Goal: Use online tool/utility: Utilize a website feature to perform a specific function

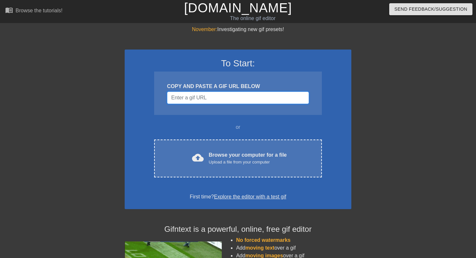
click at [204, 98] on input "Username" at bounding box center [238, 98] width 142 height 12
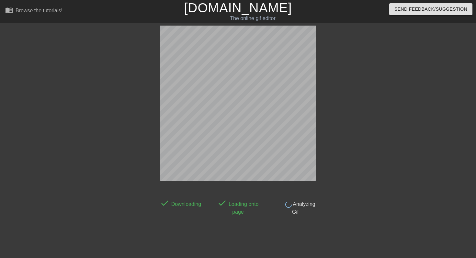
scroll to position [16, 0]
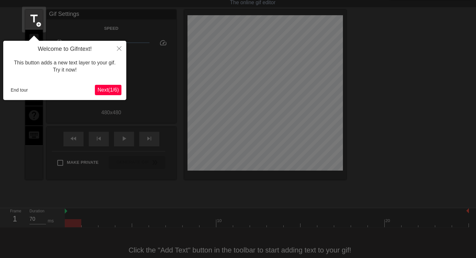
click at [109, 90] on span "Next ( 1 / 6 )" at bounding box center [108, 90] width 21 height 6
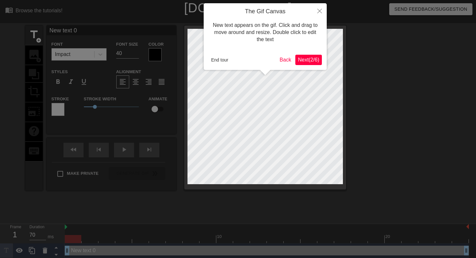
click at [309, 58] on span "Next ( 2 / 6 )" at bounding box center [308, 60] width 21 height 6
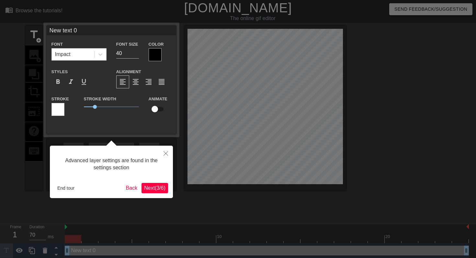
scroll to position [1, 0]
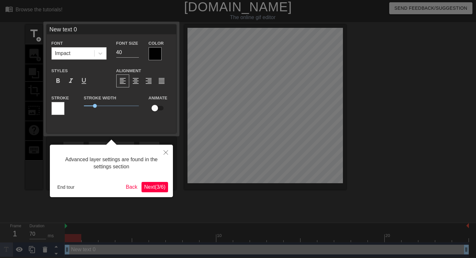
click at [158, 190] on span "Next ( 3 / 6 )" at bounding box center [154, 187] width 21 height 6
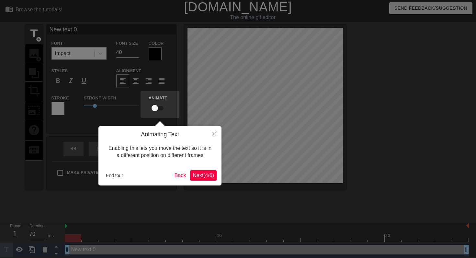
scroll to position [0, 0]
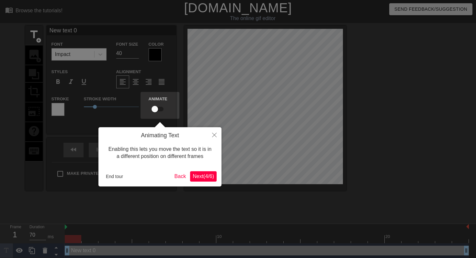
click at [195, 176] on span "Next ( 4 / 6 )" at bounding box center [203, 177] width 21 height 6
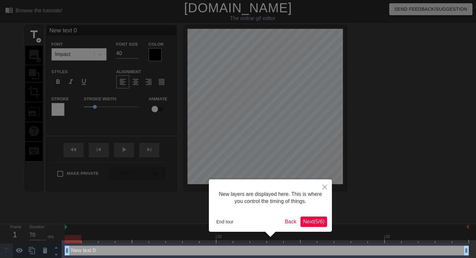
scroll to position [6, 0]
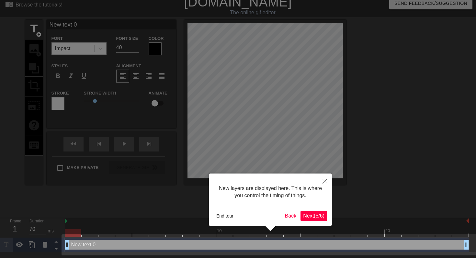
click at [305, 214] on span "Next ( 5 / 6 )" at bounding box center [313, 216] width 21 height 6
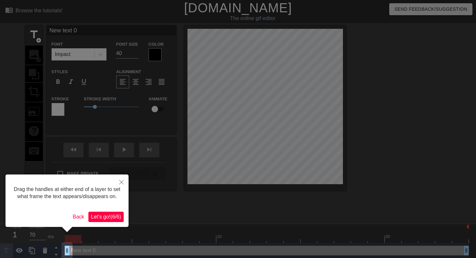
click at [114, 220] on span "Let's go! ( 6 / 6 )" at bounding box center [106, 217] width 30 height 6
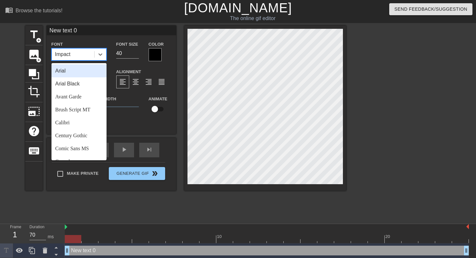
click at [73, 52] on div "Impact" at bounding box center [73, 55] width 42 height 12
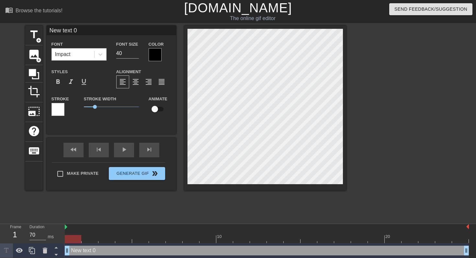
click at [158, 71] on div "Alignment format_align_left format_align_center format_align_right format_align…" at bounding box center [143, 78] width 65 height 21
type input "E"
type textarea "E"
type input "EN"
type textarea "EN"
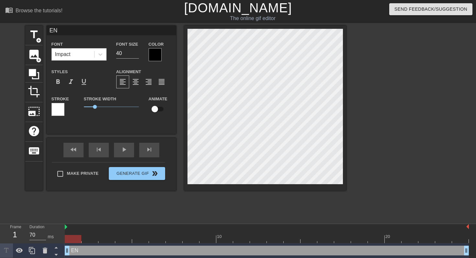
type input "ENG"
type textarea "ENG"
type input "ENGE"
type textarea "ENGE"
type input "[PERSON_NAME]"
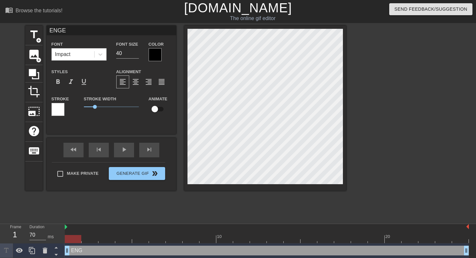
type textarea "[PERSON_NAME]"
type input "ENGENE"
type textarea "ENGENE"
type input "ENGENES"
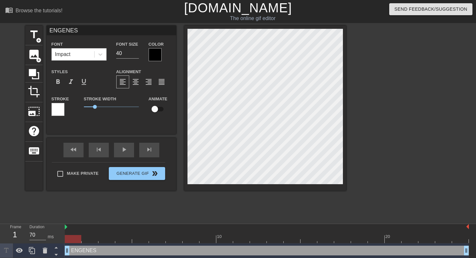
type textarea "ENGENES"
click at [155, 49] on div at bounding box center [155, 54] width 13 height 13
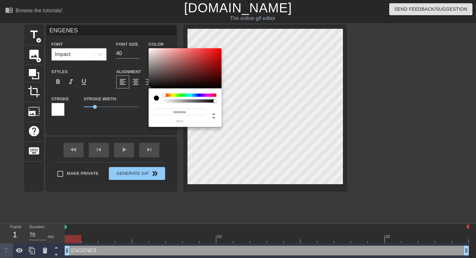
type input "0"
type input "1"
drag, startPoint x: 214, startPoint y: 102, endPoint x: 303, endPoint y: 113, distance: 89.5
click at [303, 113] on div "0 r 0 g 0 b 1 a" at bounding box center [238, 129] width 476 height 258
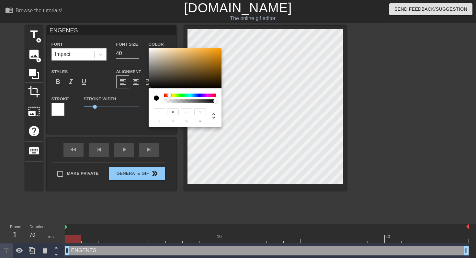
drag, startPoint x: 164, startPoint y: 95, endPoint x: 140, endPoint y: 96, distance: 24.6
click at [140, 96] on div "0 r 0 g 0 b 1 a" at bounding box center [238, 129] width 476 height 258
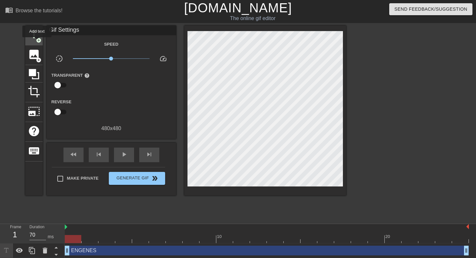
click at [37, 42] on span "add_circle" at bounding box center [39, 41] width 6 height 6
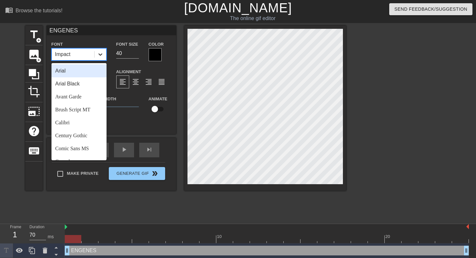
click at [104, 57] on div at bounding box center [101, 55] width 12 height 12
click at [80, 70] on div "Arial" at bounding box center [79, 70] width 55 height 13
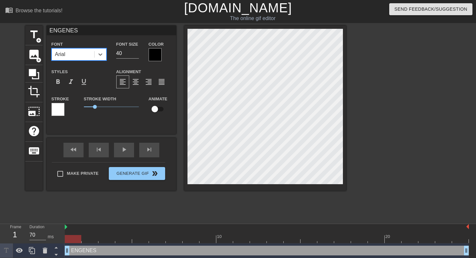
click at [159, 51] on div at bounding box center [155, 54] width 13 height 13
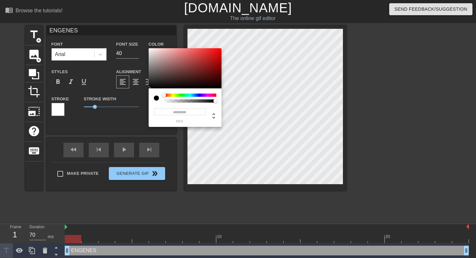
click at [164, 101] on div at bounding box center [190, 100] width 52 height 3
click at [165, 101] on div at bounding box center [190, 100] width 50 height 3
drag, startPoint x: 165, startPoint y: 101, endPoint x: 160, endPoint y: 101, distance: 5.5
click at [160, 101] on div at bounding box center [185, 98] width 63 height 9
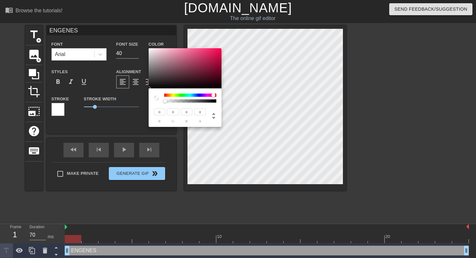
click at [214, 94] on div at bounding box center [214, 95] width 4 height 4
type input "201"
type input "188"
type input "193"
type input "189"
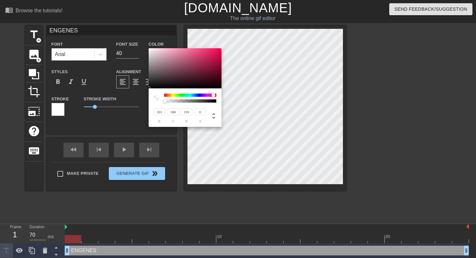
type input "194"
click at [153, 57] on div at bounding box center [185, 68] width 73 height 40
type input "206"
type input "194"
type input "199"
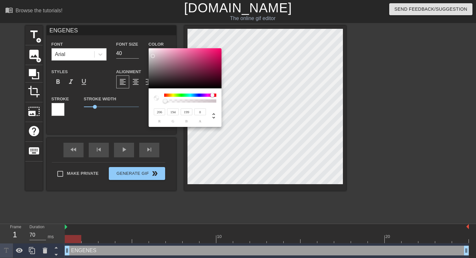
type input "220"
type input "213"
type input "216"
type input "230"
type input "226"
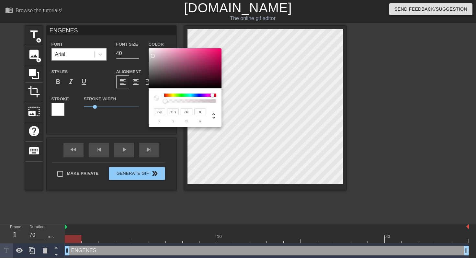
type input "228"
type input "239"
type input "236"
type input "237"
type input "249"
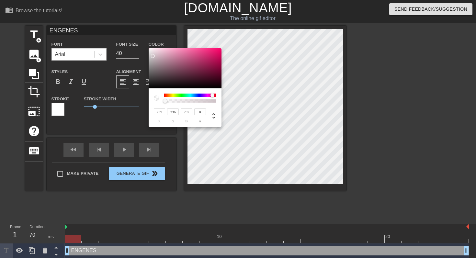
type input "194"
type input "212"
type input "255"
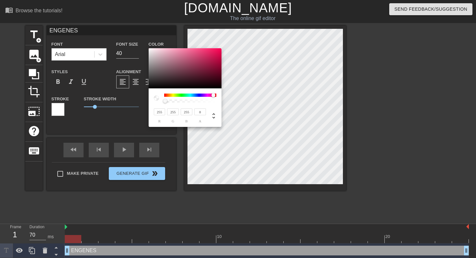
drag, startPoint x: 153, startPoint y: 57, endPoint x: 146, endPoint y: 43, distance: 15.1
click at [146, 43] on div "255 r 255 g 255 b 0 a" at bounding box center [238, 129] width 476 height 258
type input "1"
drag, startPoint x: 166, startPoint y: 100, endPoint x: 220, endPoint y: 102, distance: 54.5
click at [220, 102] on div "255 r 255 g 255 b 1 a" at bounding box center [185, 107] width 73 height 39
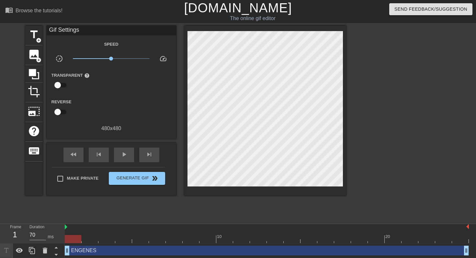
click at [402, 165] on div at bounding box center [402, 123] width 97 height 194
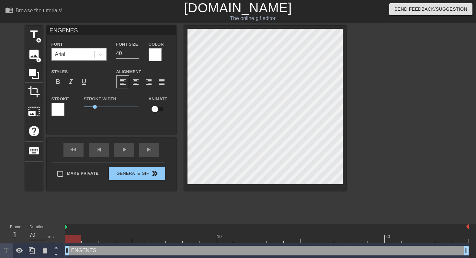
click at [375, 155] on div at bounding box center [402, 123] width 97 height 194
click at [285, 191] on div "title add_circle image add_circle crop photo_size_select_large help keyboard EN…" at bounding box center [185, 123] width 321 height 194
click at [285, 186] on div at bounding box center [265, 108] width 162 height 165
click at [383, 153] on div at bounding box center [402, 123] width 97 height 194
drag, startPoint x: 98, startPoint y: 107, endPoint x: 118, endPoint y: 104, distance: 19.9
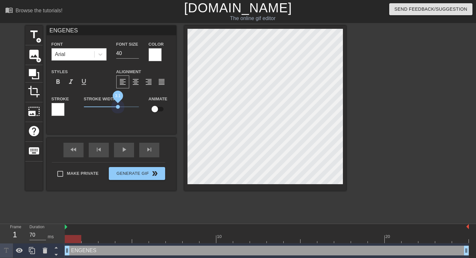
click at [118, 104] on span "3.1" at bounding box center [111, 107] width 55 height 8
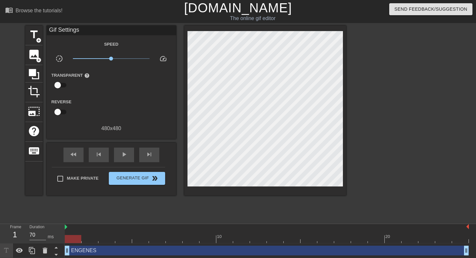
click at [401, 155] on div at bounding box center [402, 123] width 97 height 194
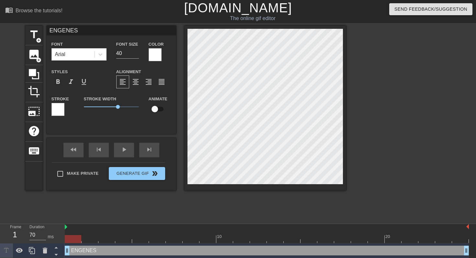
click at [62, 109] on div at bounding box center [58, 109] width 13 height 13
click at [135, 51] on input "41" at bounding box center [127, 53] width 23 height 10
click at [135, 51] on input "42" at bounding box center [127, 53] width 23 height 10
click at [135, 51] on input "43" at bounding box center [127, 53] width 23 height 10
type input "44"
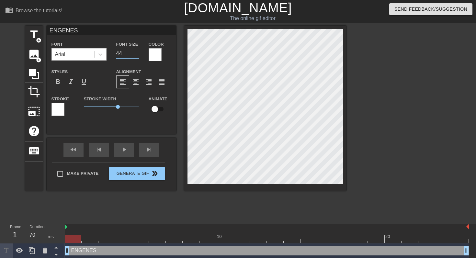
click at [135, 51] on input "44" at bounding box center [127, 53] width 23 height 10
click at [399, 179] on div at bounding box center [402, 123] width 97 height 194
click at [124, 122] on div "Stroke Width 3.1" at bounding box center [111, 108] width 65 height 27
click at [385, 129] on div at bounding box center [402, 123] width 97 height 194
click at [104, 54] on div at bounding box center [101, 55] width 12 height 12
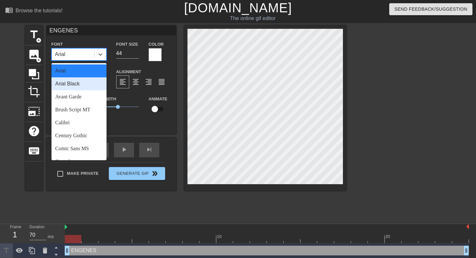
click at [79, 84] on div "Arial Black" at bounding box center [79, 83] width 55 height 13
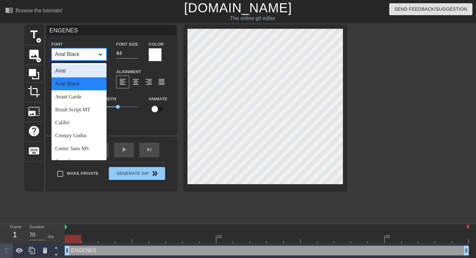
click at [100, 56] on icon at bounding box center [100, 54] width 6 height 6
click at [86, 99] on div "Avant Garde" at bounding box center [79, 96] width 55 height 13
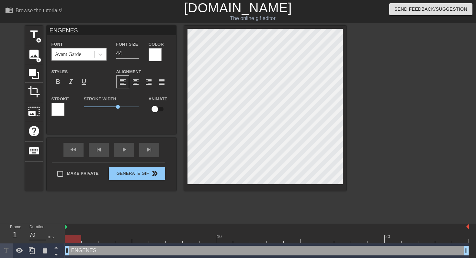
click at [62, 109] on div at bounding box center [58, 109] width 13 height 13
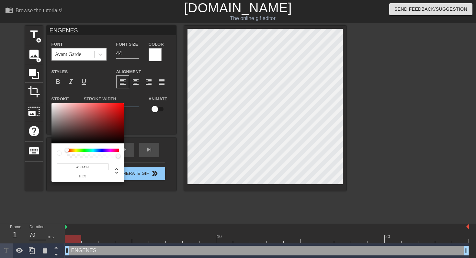
click at [53, 140] on div at bounding box center [88, 123] width 73 height 40
type input "#FFFCFC"
drag, startPoint x: 53, startPoint y: 140, endPoint x: 52, endPoint y: 91, distance: 49.2
click at [52, 91] on div "#FFFCFC hex" at bounding box center [238, 129] width 476 height 258
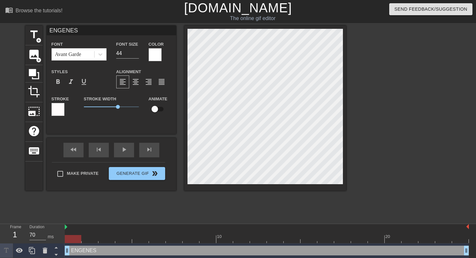
click at [157, 55] on div at bounding box center [155, 54] width 13 height 13
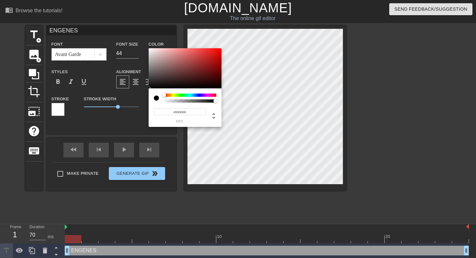
drag, startPoint x: 150, startPoint y: 83, endPoint x: 150, endPoint y: 94, distance: 11.0
click at [150, 94] on div "#000000 hex" at bounding box center [185, 87] width 73 height 79
type input "#FFF8F8"
drag, startPoint x: 151, startPoint y: 87, endPoint x: 151, endPoint y: 38, distance: 49.6
click at [151, 38] on div "#FFF8F8 hex" at bounding box center [238, 129] width 476 height 258
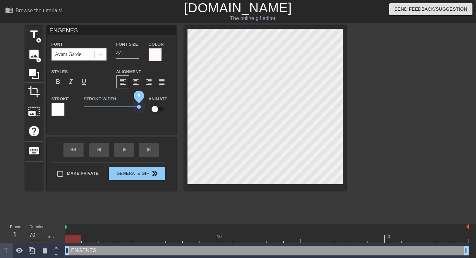
drag, startPoint x: 117, startPoint y: 107, endPoint x: 164, endPoint y: 113, distance: 47.5
click at [164, 113] on div "Stroke Stroke Width 5 Animate" at bounding box center [112, 108] width 130 height 27
click at [158, 129] on div "ENGENES Font Avant Garde Font Size 44 Color Styles format_bold format_italic fo…" at bounding box center [112, 80] width 130 height 109
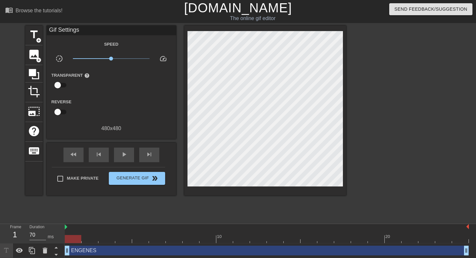
click at [395, 151] on div at bounding box center [402, 123] width 97 height 194
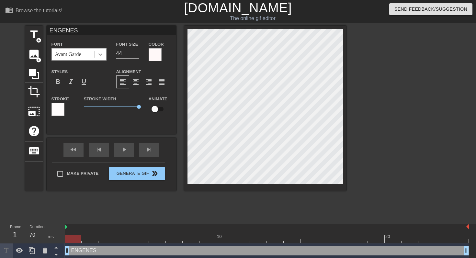
click at [102, 55] on icon at bounding box center [100, 54] width 6 height 6
click at [126, 33] on input "ENGENES" at bounding box center [112, 31] width 130 height 10
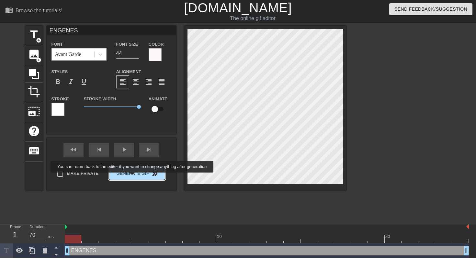
click at [136, 179] on button "Generate Gif double_arrow" at bounding box center [137, 173] width 56 height 13
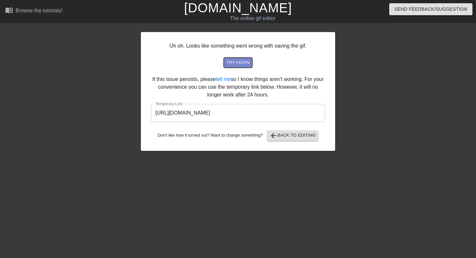
click at [246, 61] on span "try again" at bounding box center [237, 62] width 23 height 7
click at [209, 113] on input "[URL][DOMAIN_NAME]" at bounding box center [238, 113] width 174 height 18
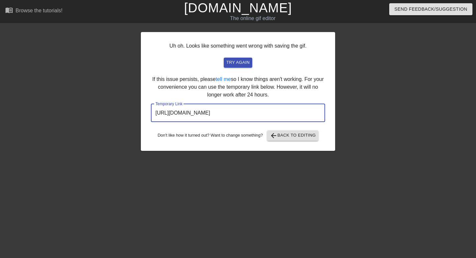
click at [209, 113] on input "[URL][DOMAIN_NAME]" at bounding box center [238, 113] width 174 height 18
